Goal: Task Accomplishment & Management: Use online tool/utility

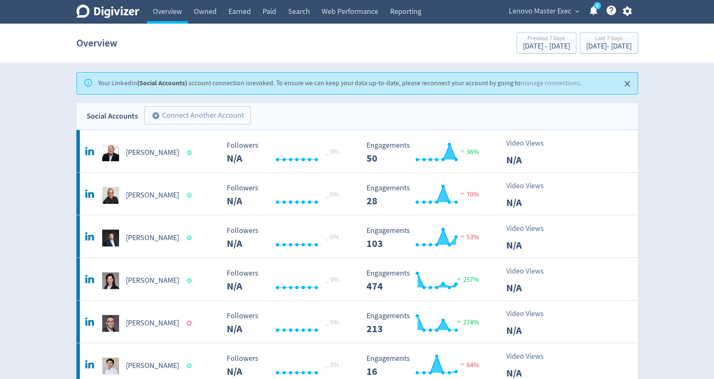
click at [627, 11] on icon "button" at bounding box center [626, 10] width 11 height 11
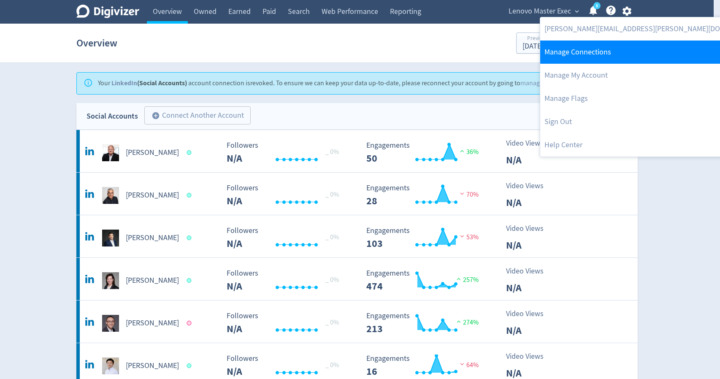
click at [608, 60] on link "Manage Connections" at bounding box center [652, 52] width 225 height 23
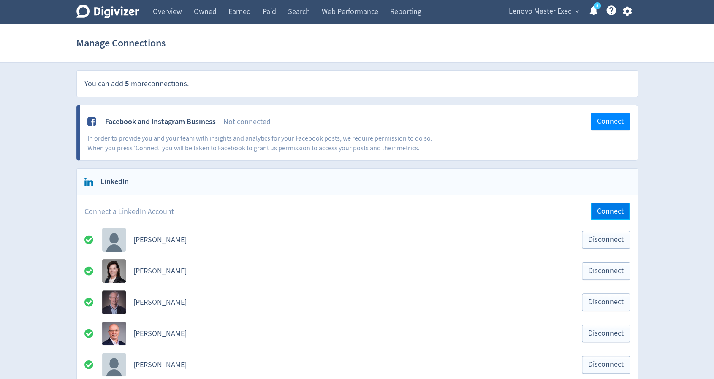
click at [602, 208] on span "Connect" at bounding box center [610, 212] width 27 height 8
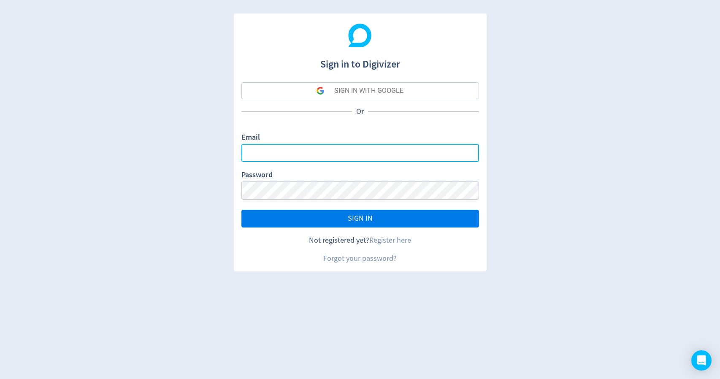
type input "[PERSON_NAME][EMAIL_ADDRESS][PERSON_NAME][DOMAIN_NAME]"
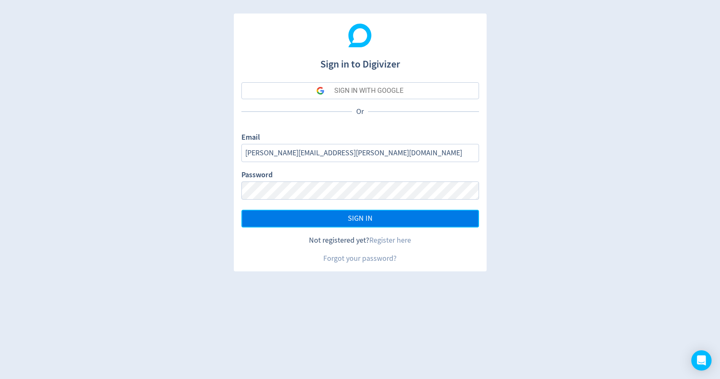
click at [347, 218] on button "SIGN IN" at bounding box center [360, 219] width 238 height 18
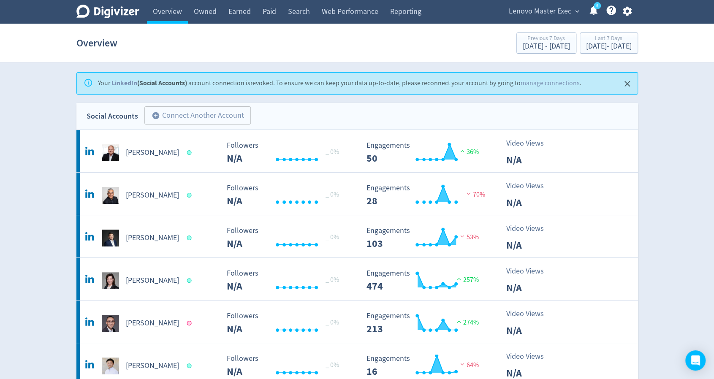
click at [630, 11] on icon "button" at bounding box center [627, 11] width 9 height 9
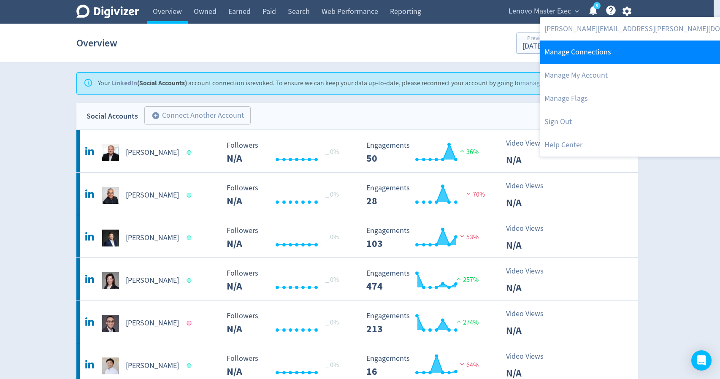
click at [601, 57] on link "Manage Connections" at bounding box center [652, 52] width 225 height 23
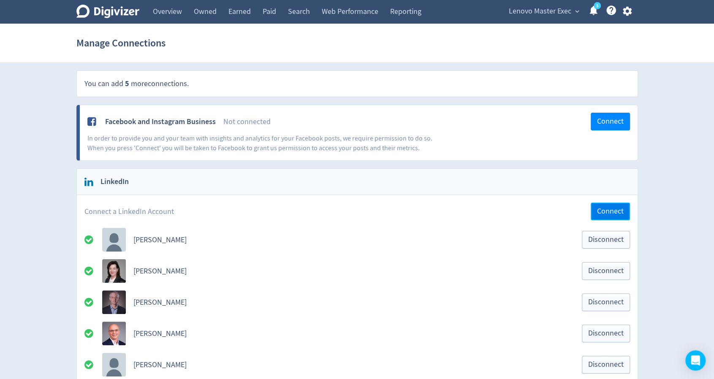
click at [603, 210] on span "Connect" at bounding box center [610, 212] width 27 height 8
